Goal: Transaction & Acquisition: Purchase product/service

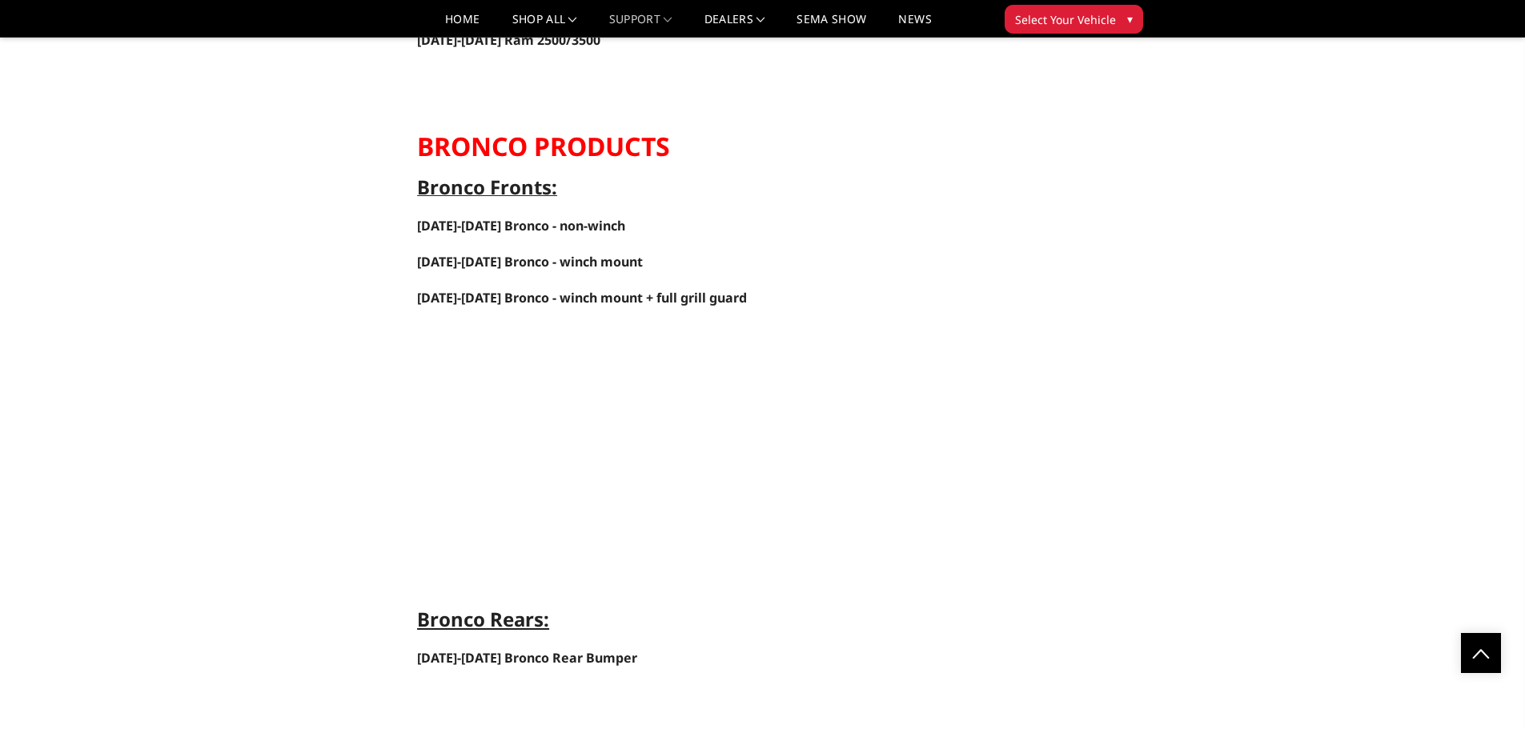
click at [854, 474] on p at bounding box center [860, 459] width 887 height 270
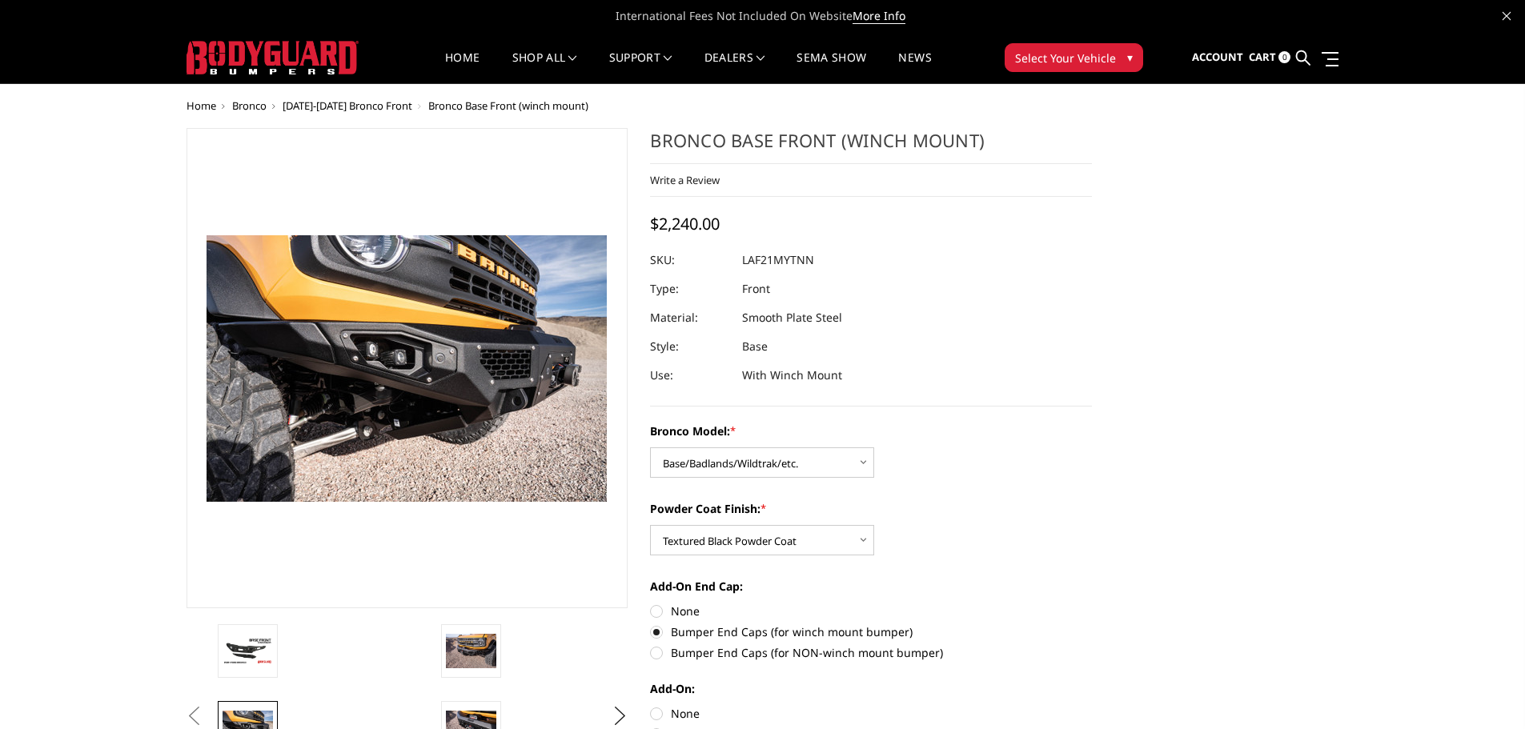
select select "4008"
select select "4011"
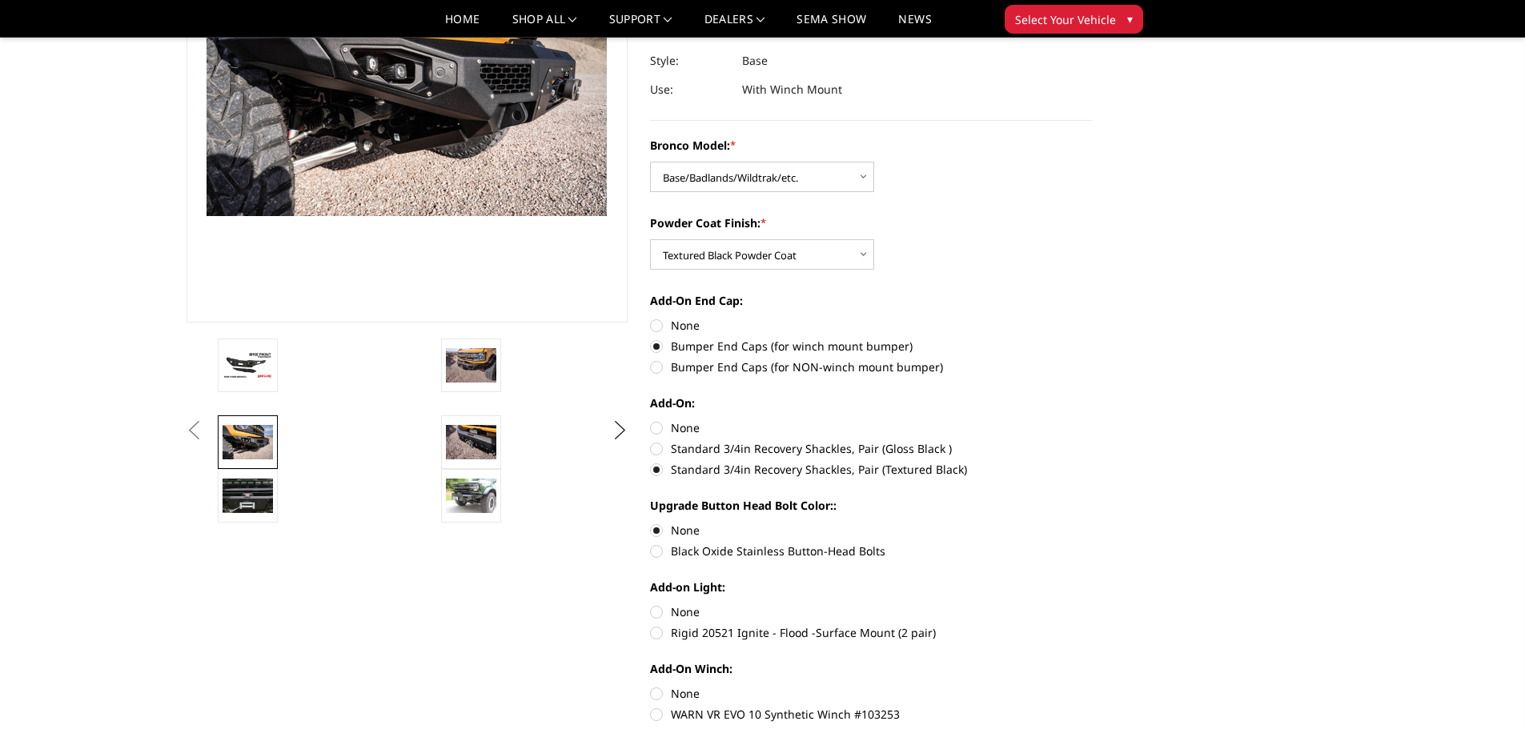
scroll to position [239, 0]
click at [658, 426] on label "None" at bounding box center [871, 427] width 442 height 17
click at [651, 419] on input "None" at bounding box center [650, 419] width 1 height 1
radio input "true"
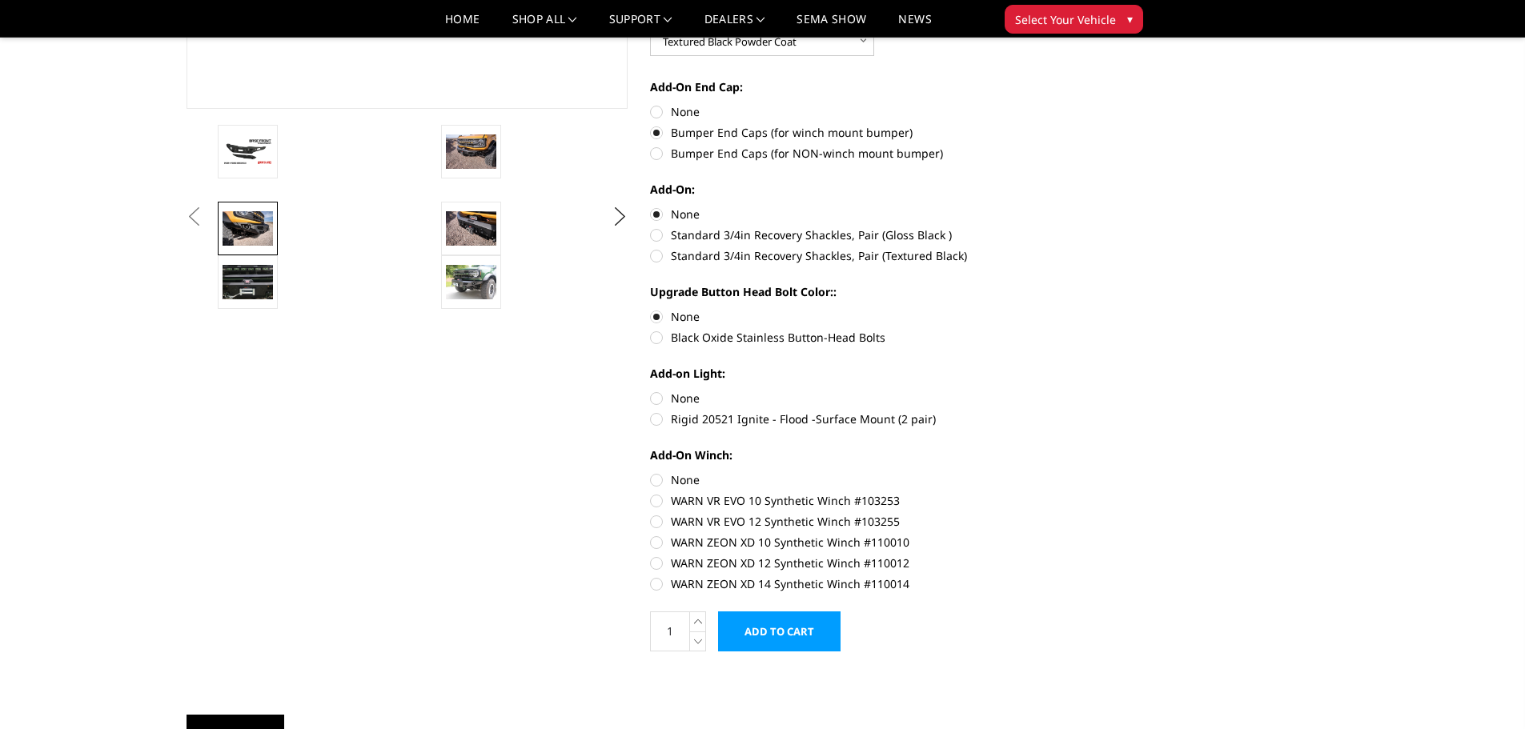
scroll to position [453, 0]
click at [656, 396] on label "None" at bounding box center [871, 397] width 442 height 17
click at [651, 390] on input "None" at bounding box center [650, 389] width 1 height 1
radio input "true"
click at [652, 477] on label "None" at bounding box center [871, 479] width 442 height 17
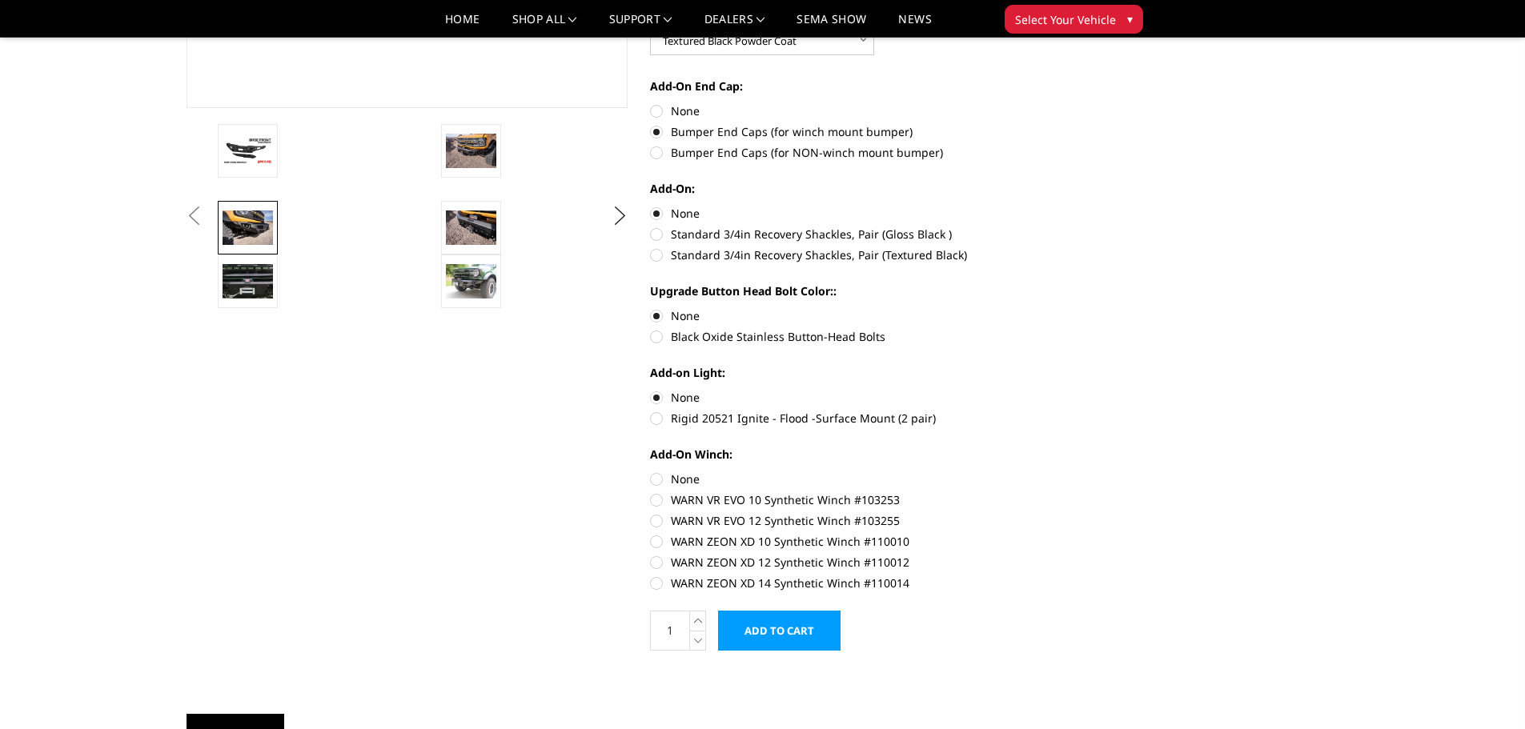
click at [651, 471] on input "None" at bounding box center [650, 471] width 1 height 1
radio input "true"
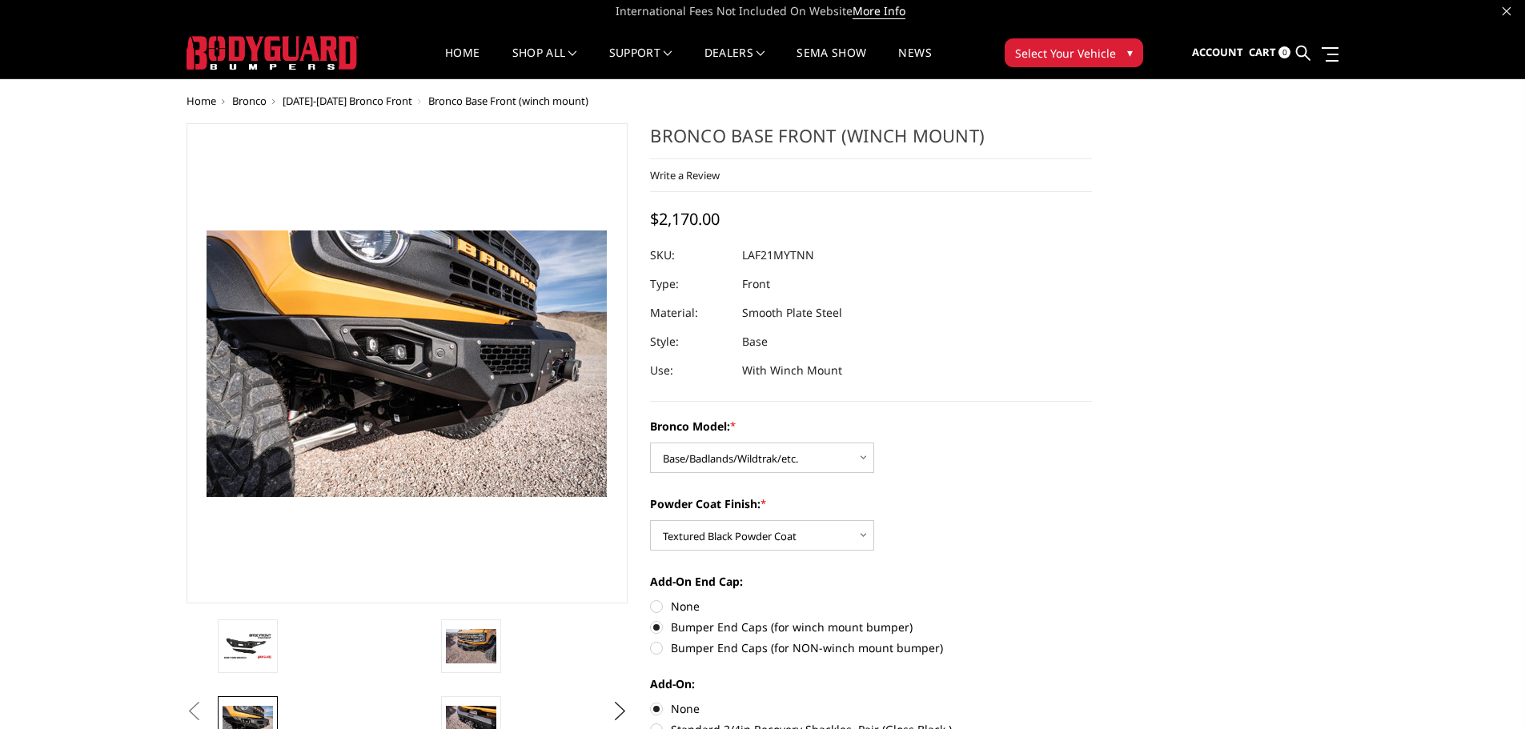
scroll to position [0, 0]
